Goal: Navigation & Orientation: Go to known website

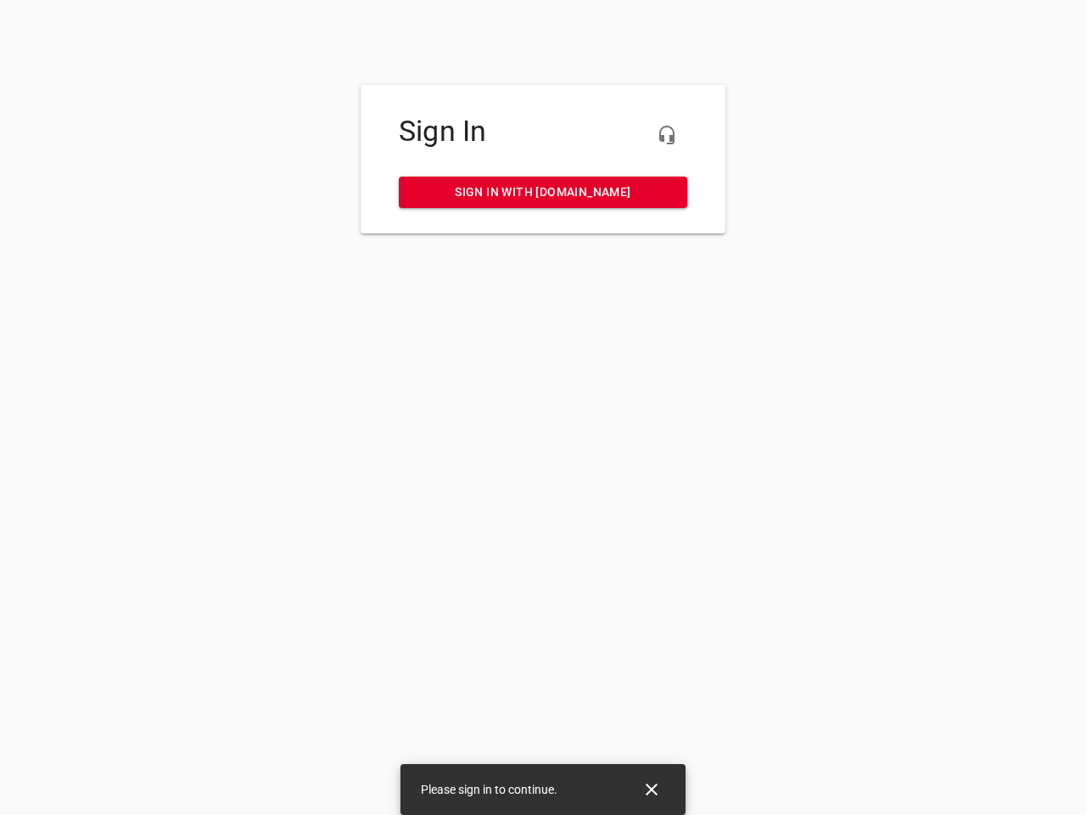
click at [667, 135] on icon "button" at bounding box center [667, 135] width 20 height 20
click at [652, 789] on icon "Close" at bounding box center [652, 789] width 12 height 12
